Goal: Transaction & Acquisition: Purchase product/service

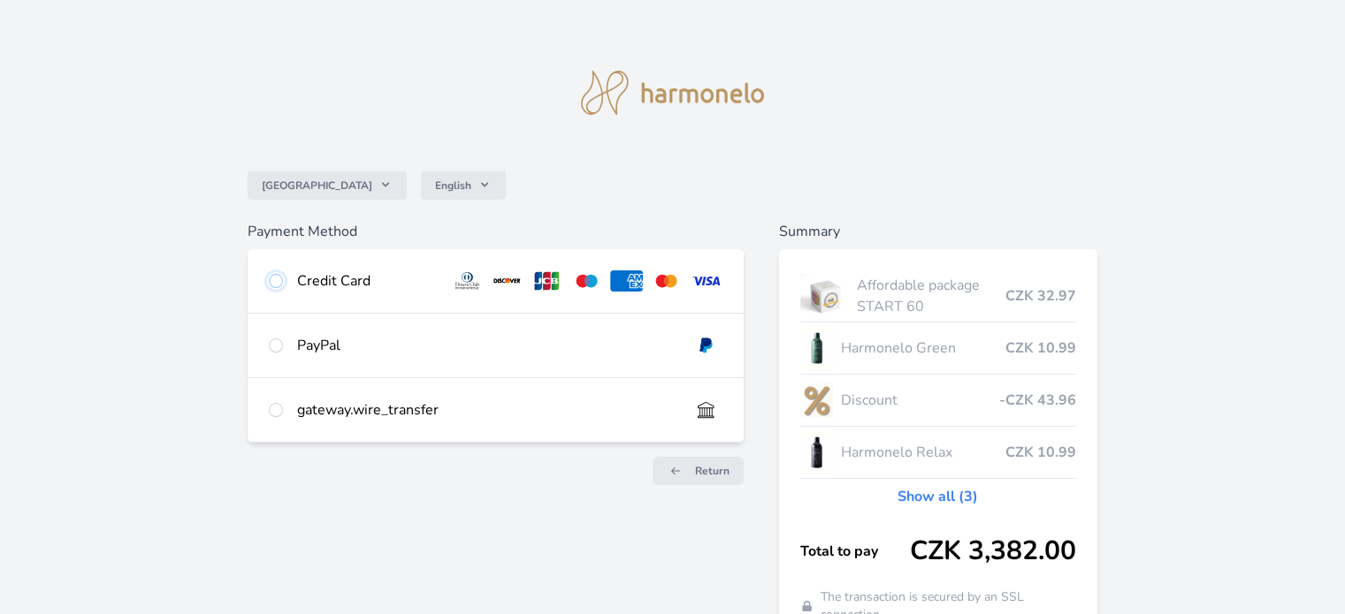
click at [274, 286] on input "radio" at bounding box center [276, 281] width 14 height 14
radio input "true"
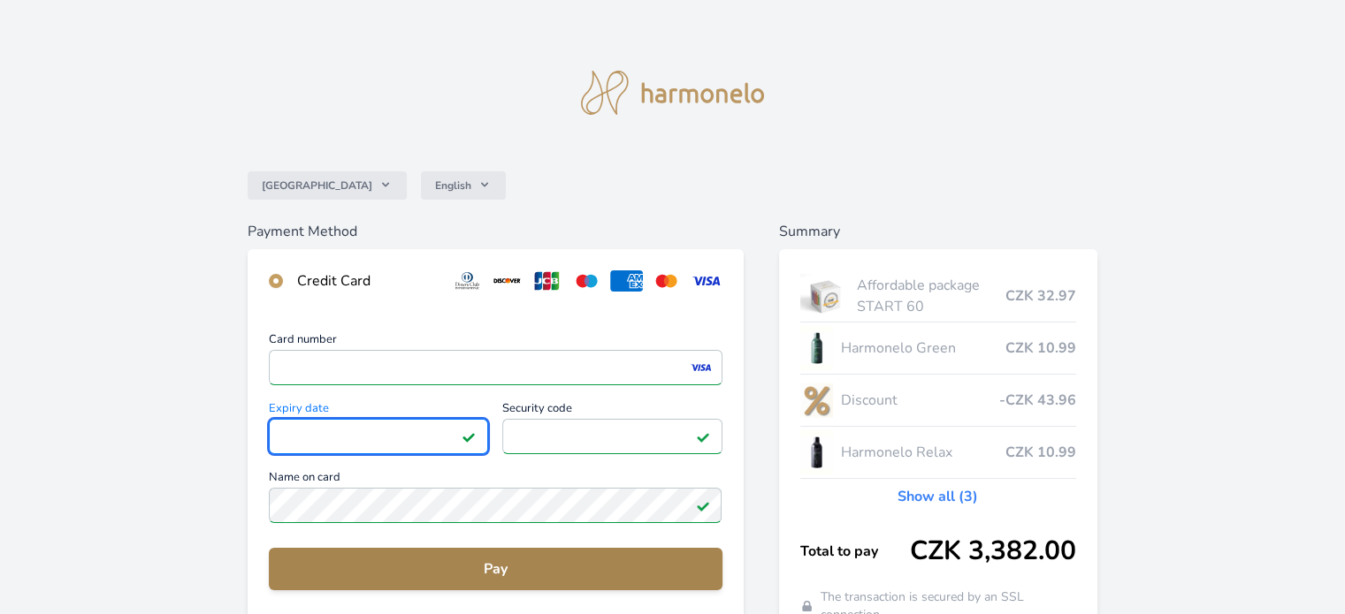
click at [557, 563] on span "Pay" at bounding box center [495, 569] width 424 height 21
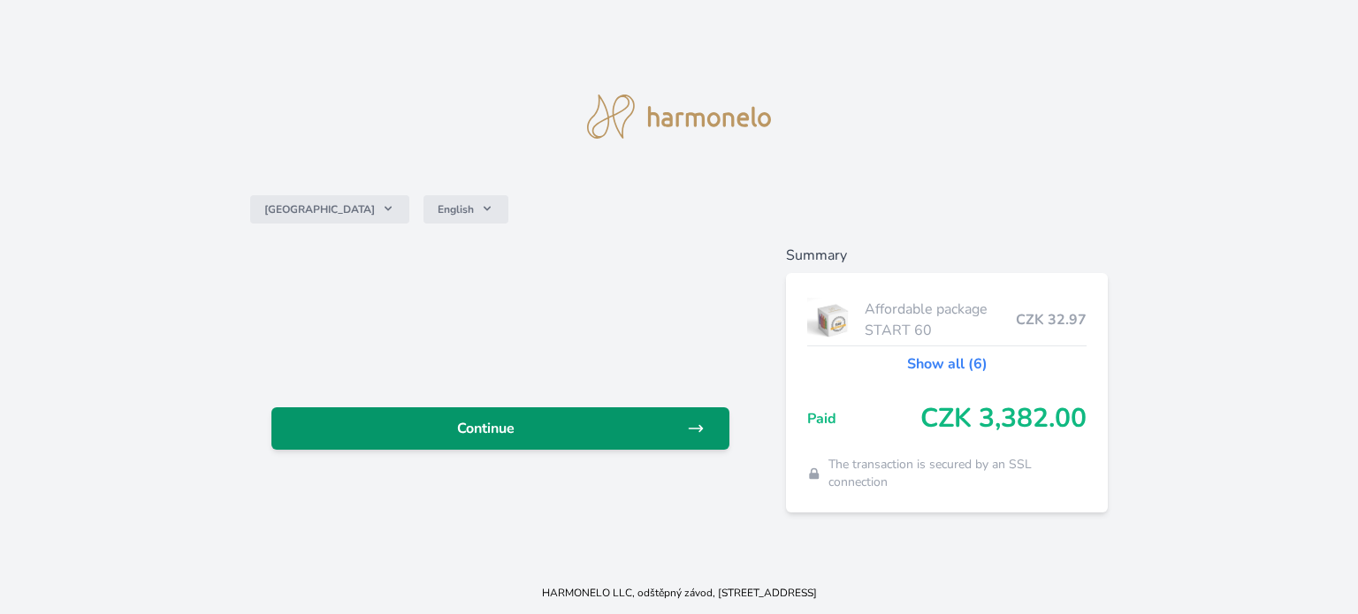
click at [502, 428] on span "Continue" at bounding box center [486, 428] width 401 height 21
